Goal: Task Accomplishment & Management: Use online tool/utility

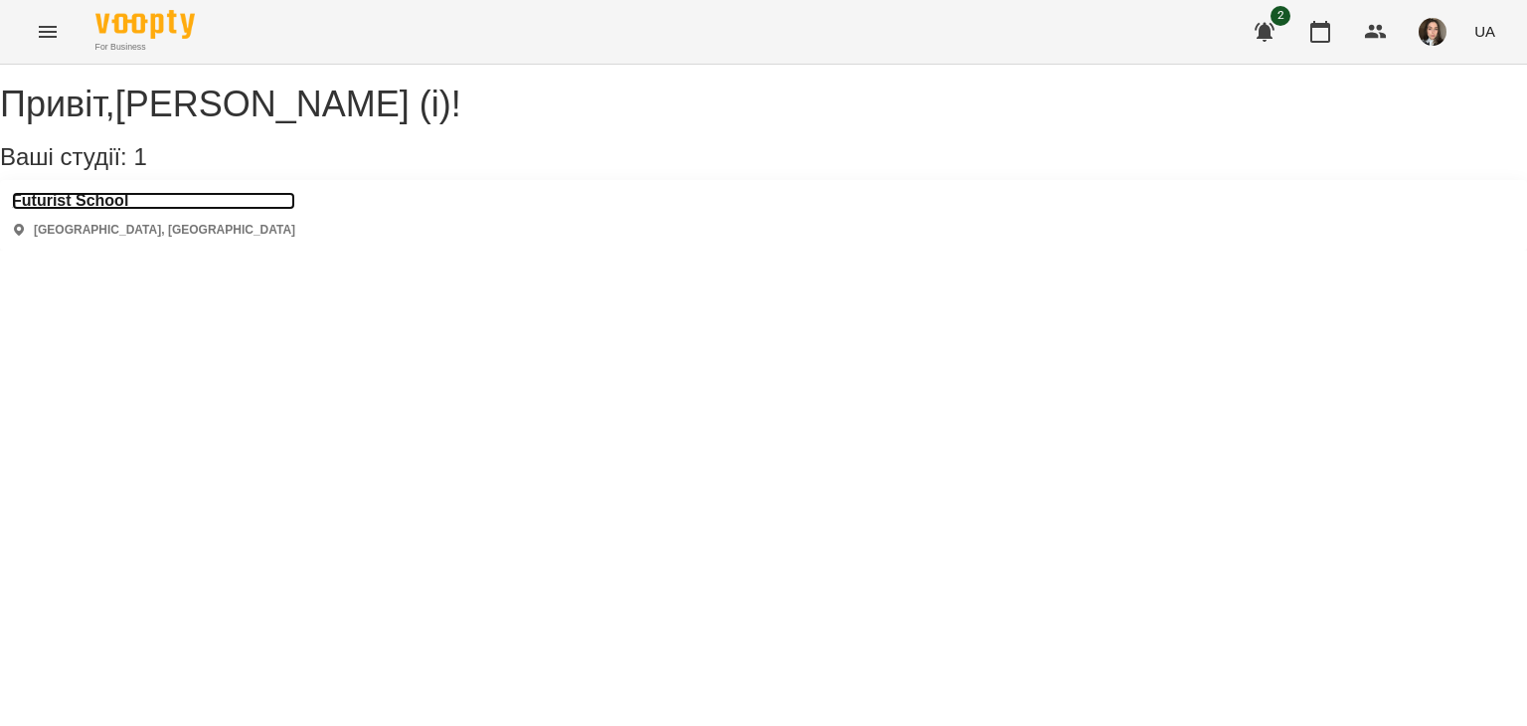
click at [126, 210] on h3 "Futurist School" at bounding box center [153, 201] width 283 height 18
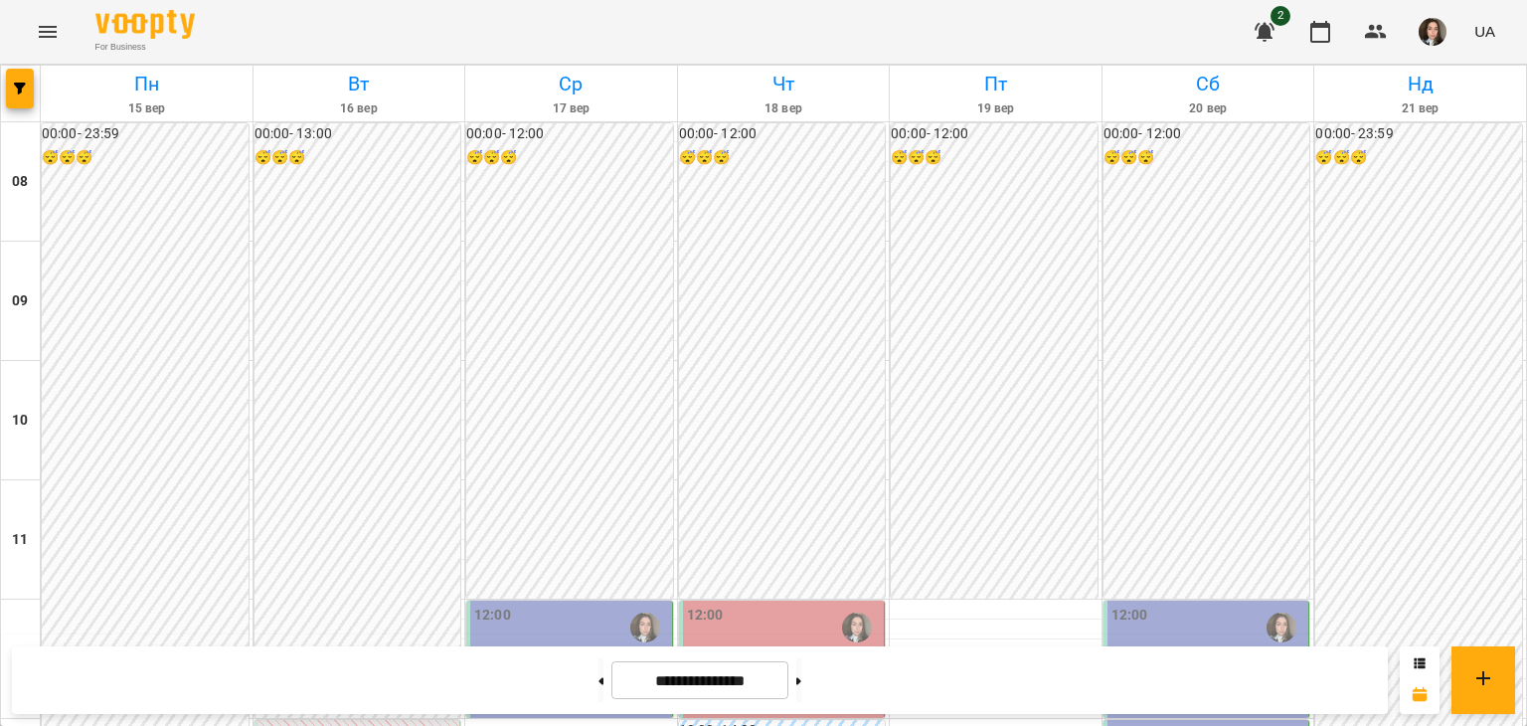
scroll to position [820, 0]
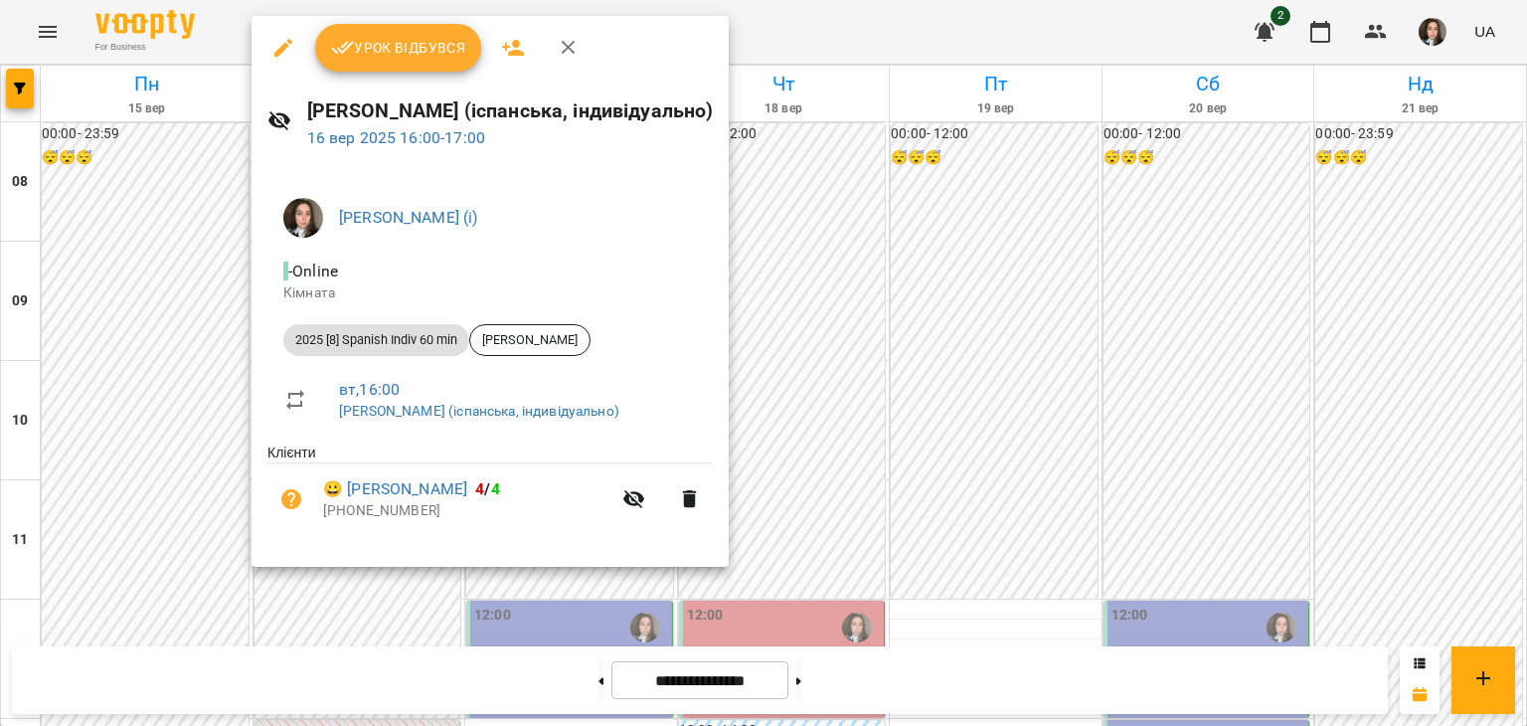
click at [421, 51] on span "Урок відбувся" at bounding box center [398, 48] width 135 height 24
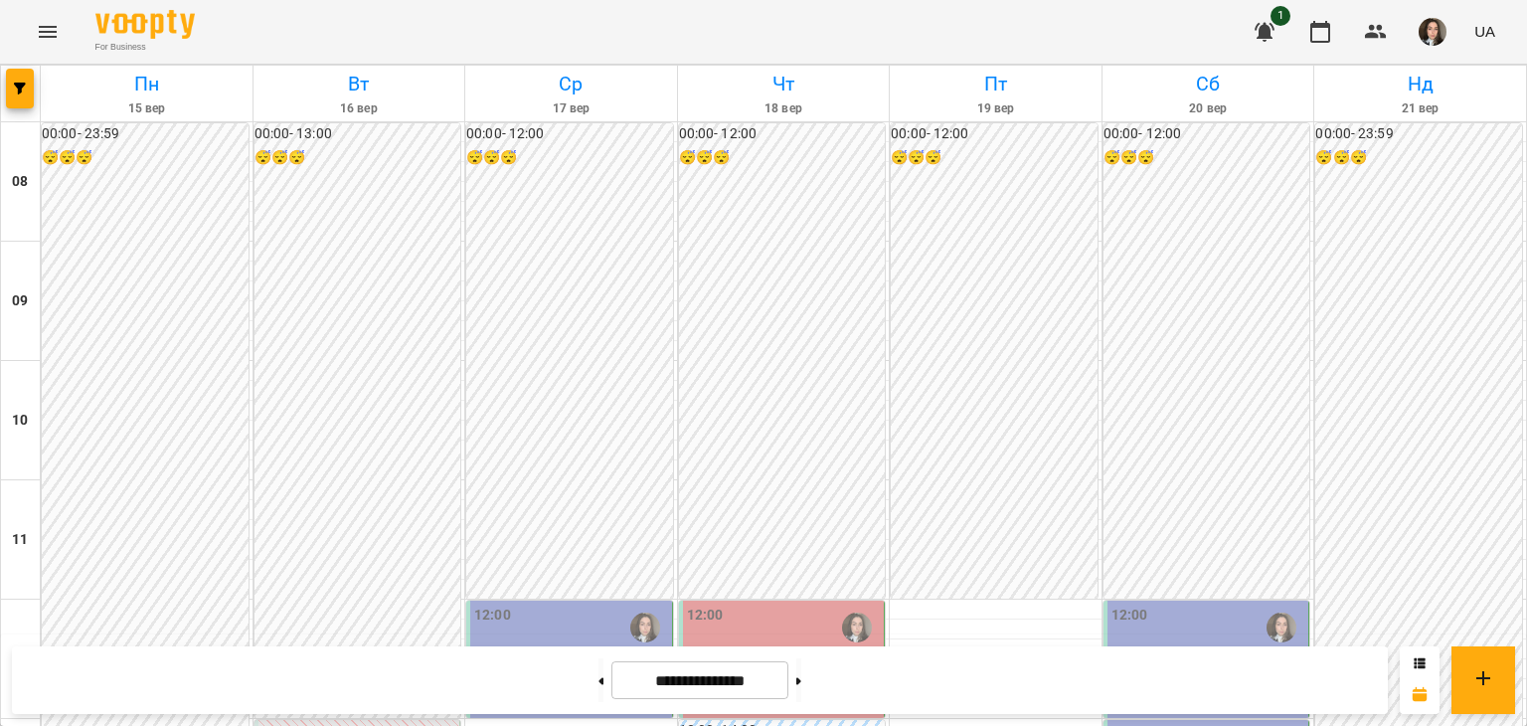
scroll to position [537, 0]
